Goal: Task Accomplishment & Management: Use online tool/utility

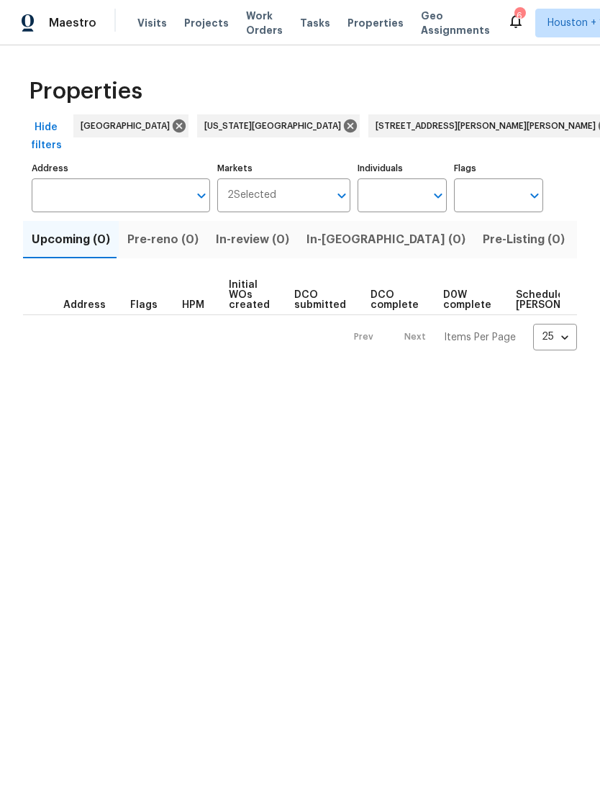
type input "[STREET_ADDRESS][PERSON_NAME][PERSON_NAME]"
click at [152, 20] on span "Visits" at bounding box center [151, 23] width 29 height 14
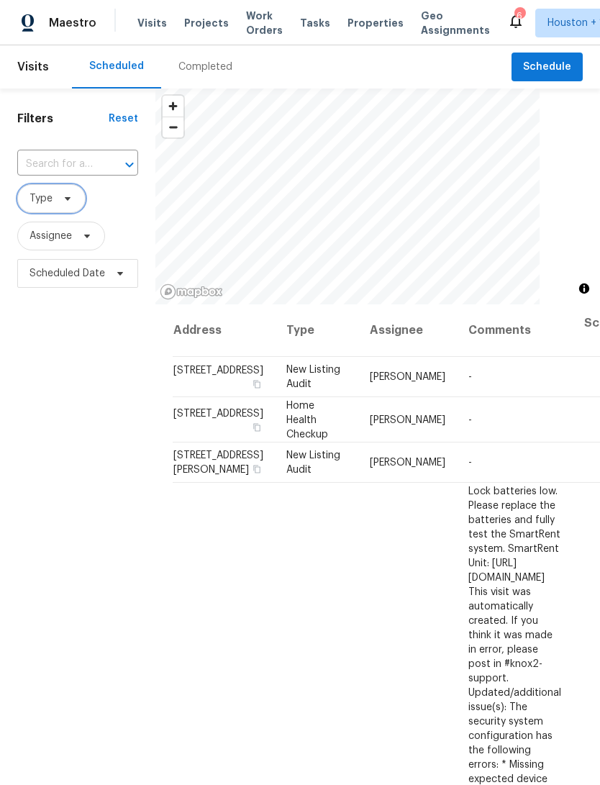
click at [56, 203] on span "Type" at bounding box center [51, 198] width 68 height 29
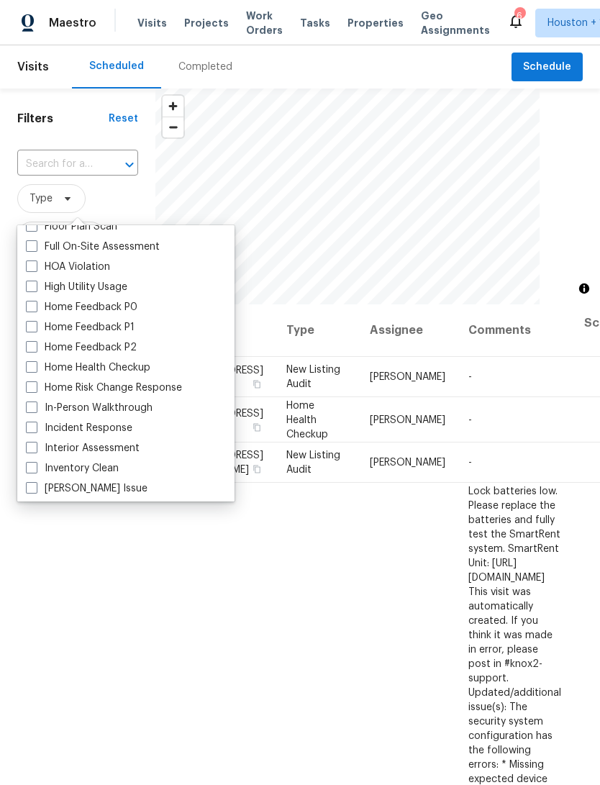
scroll to position [395, 0]
click at [66, 402] on label "In-Person Walkthrough" at bounding box center [89, 407] width 127 height 14
click at [35, 402] on input "In-Person Walkthrough" at bounding box center [30, 404] width 9 height 9
checkbox input "true"
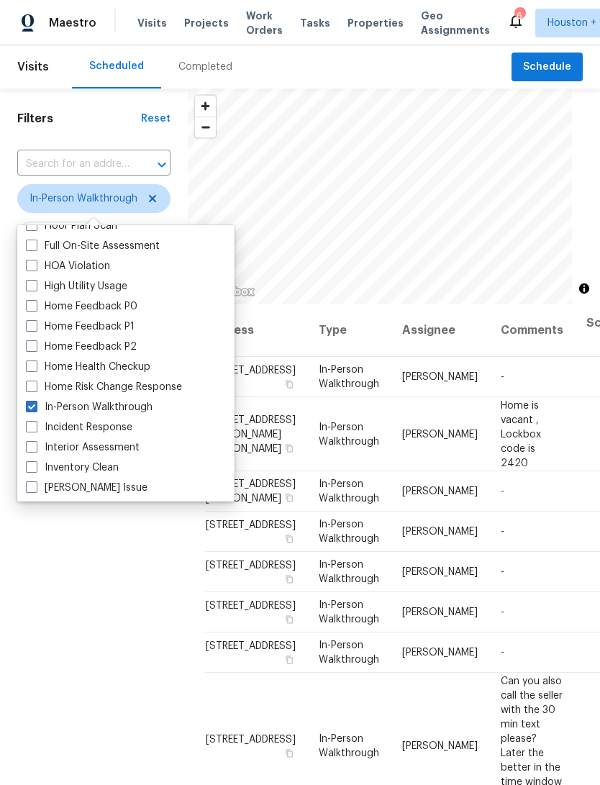
click at [74, 514] on div "Filters Reset ​ In-Person Walkthrough Assignee Scheduled Date" at bounding box center [94, 510] width 188 height 844
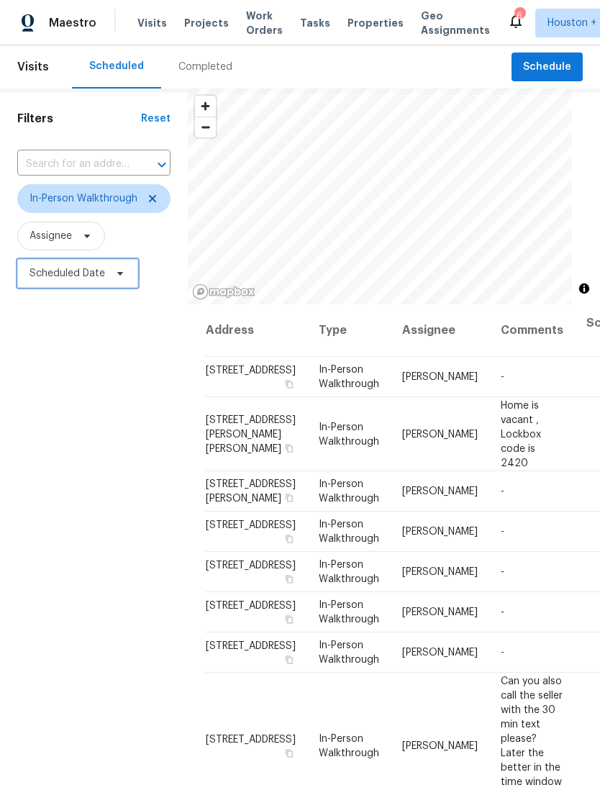
click at [121, 263] on span "Scheduled Date" at bounding box center [77, 273] width 121 height 29
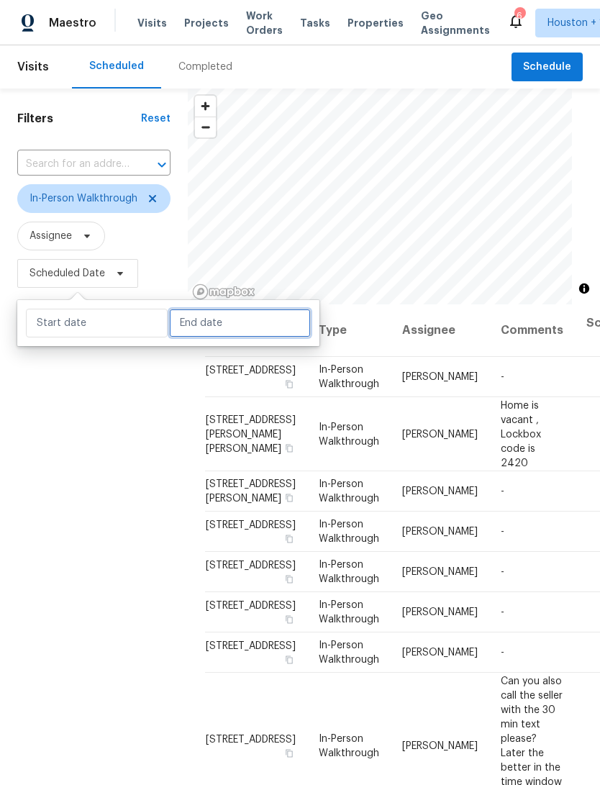
click at [199, 319] on input "text" at bounding box center [240, 323] width 142 height 29
select select "8"
select select "2025"
select select "9"
select select "2025"
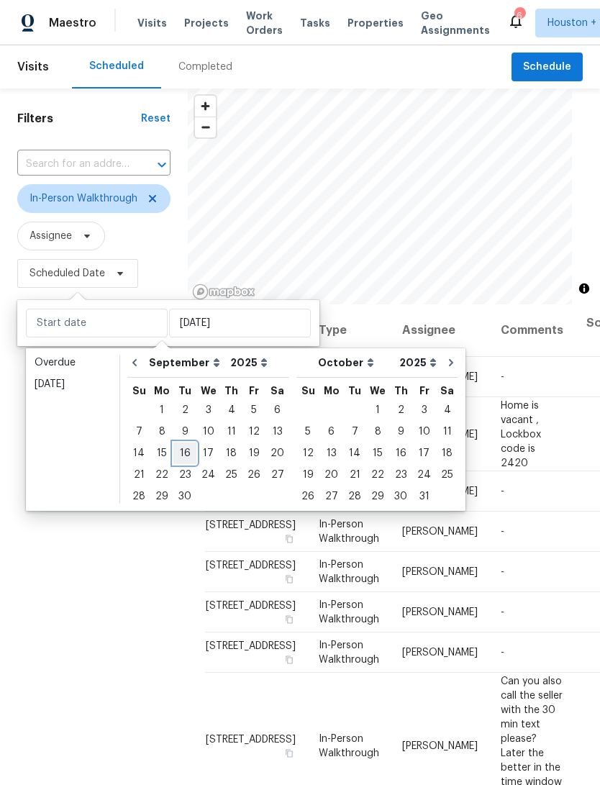
click at [181, 452] on div "16" at bounding box center [184, 453] width 23 height 20
type input "[DATE]"
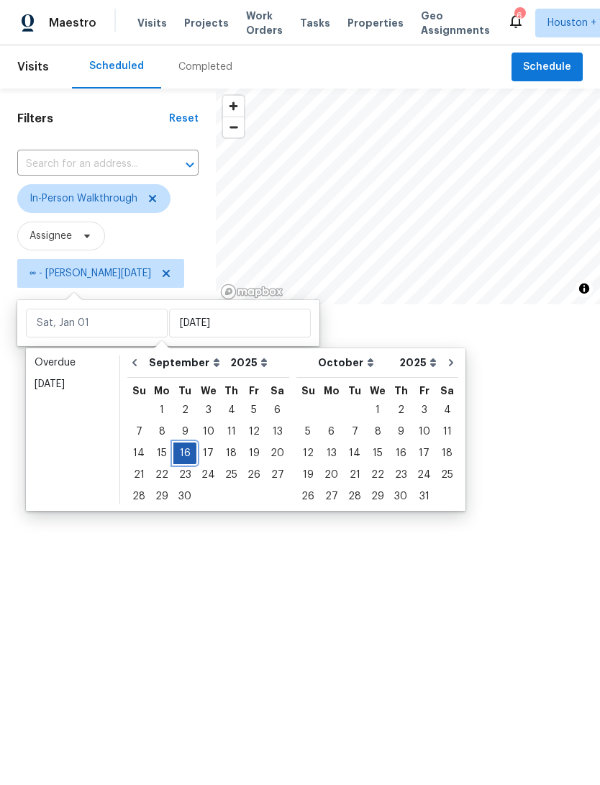
click at [175, 450] on div "16" at bounding box center [184, 453] width 23 height 20
type input "[DATE]"
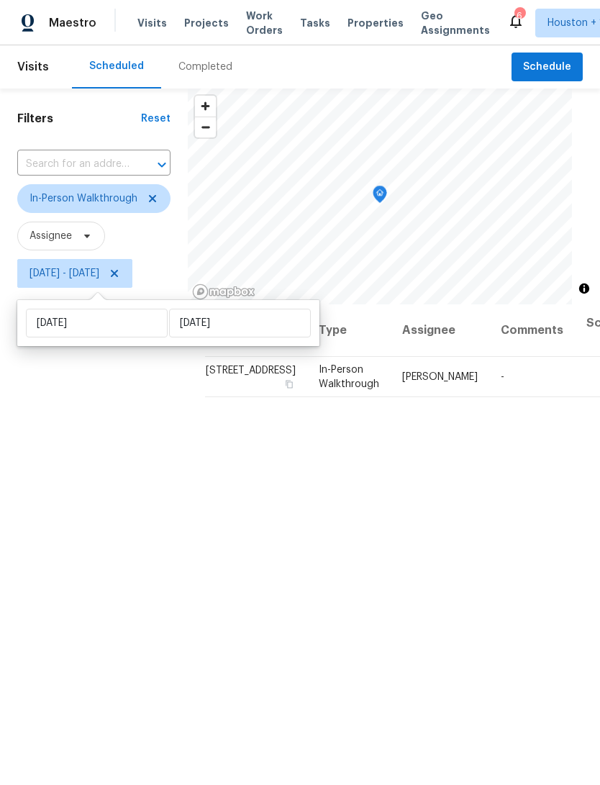
click at [65, 425] on div "Filters Reset ​ In-Person Walkthrough Assignee [DATE] - [DATE]" at bounding box center [94, 510] width 188 height 844
